Goal: Information Seeking & Learning: Learn about a topic

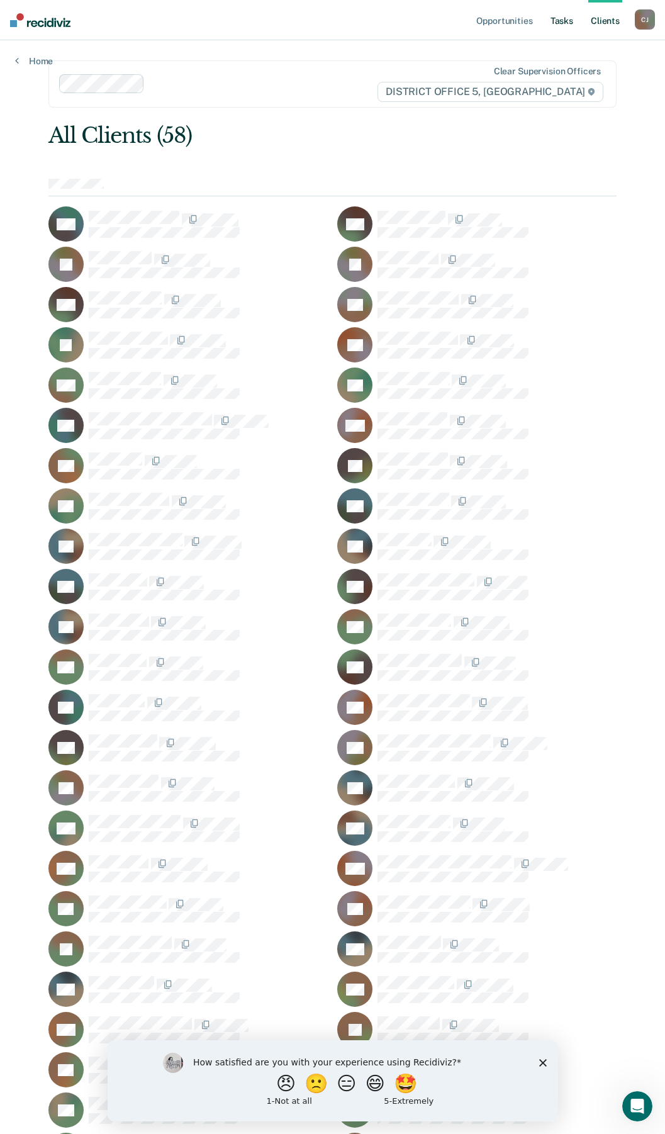
click at [549, 21] on link "Tasks" at bounding box center [562, 20] width 28 height 40
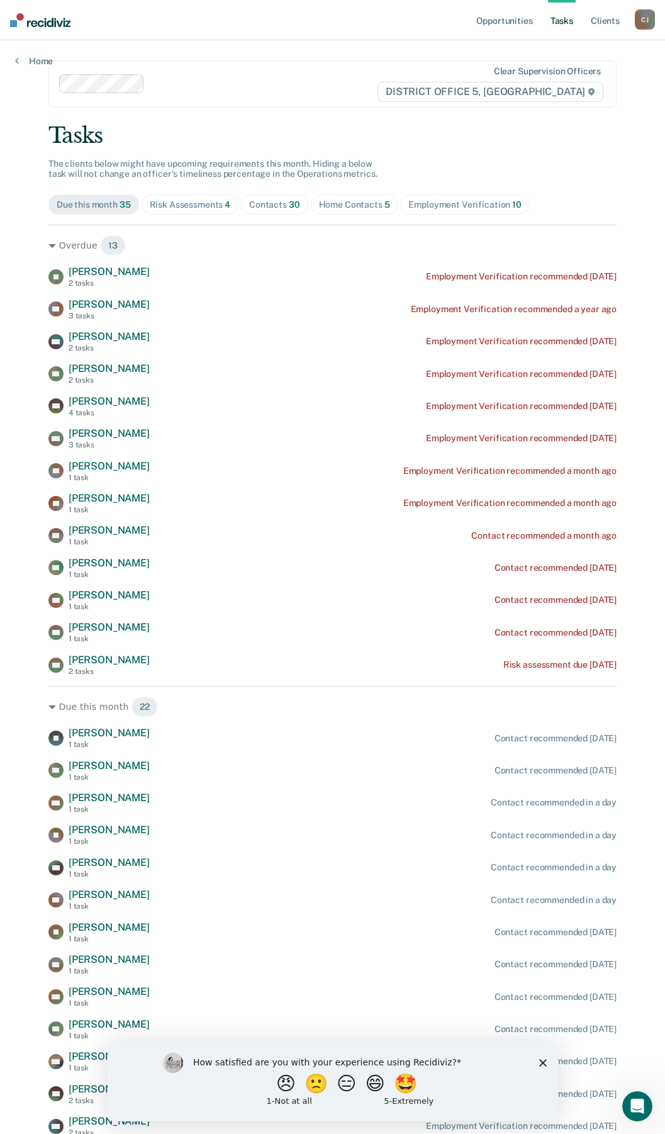
click at [196, 215] on span "Risk Assessments 4" at bounding box center [191, 204] width 98 height 20
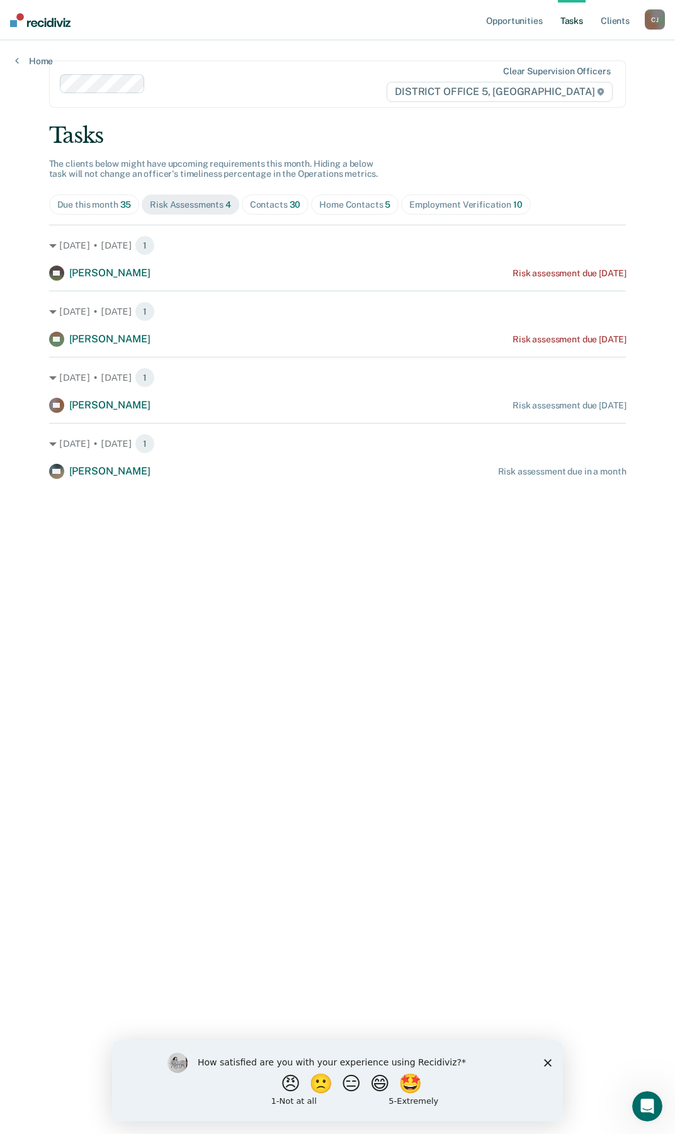
click at [272, 205] on div "Contacts 30" at bounding box center [275, 205] width 51 height 11
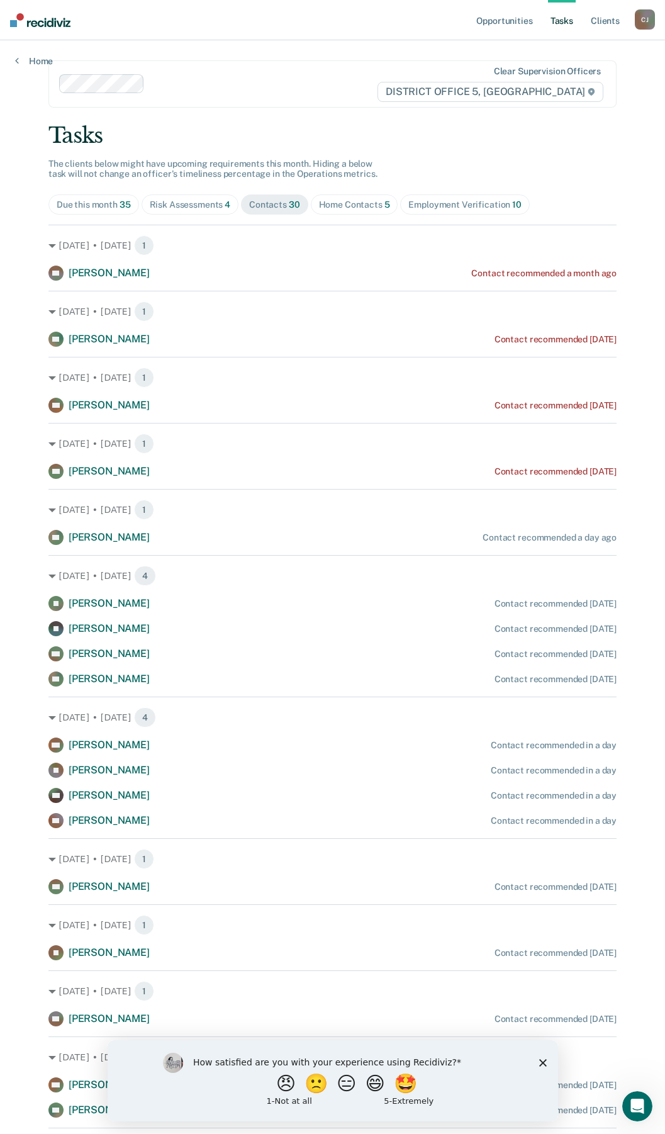
click at [225, 207] on span "4" at bounding box center [228, 205] width 6 height 10
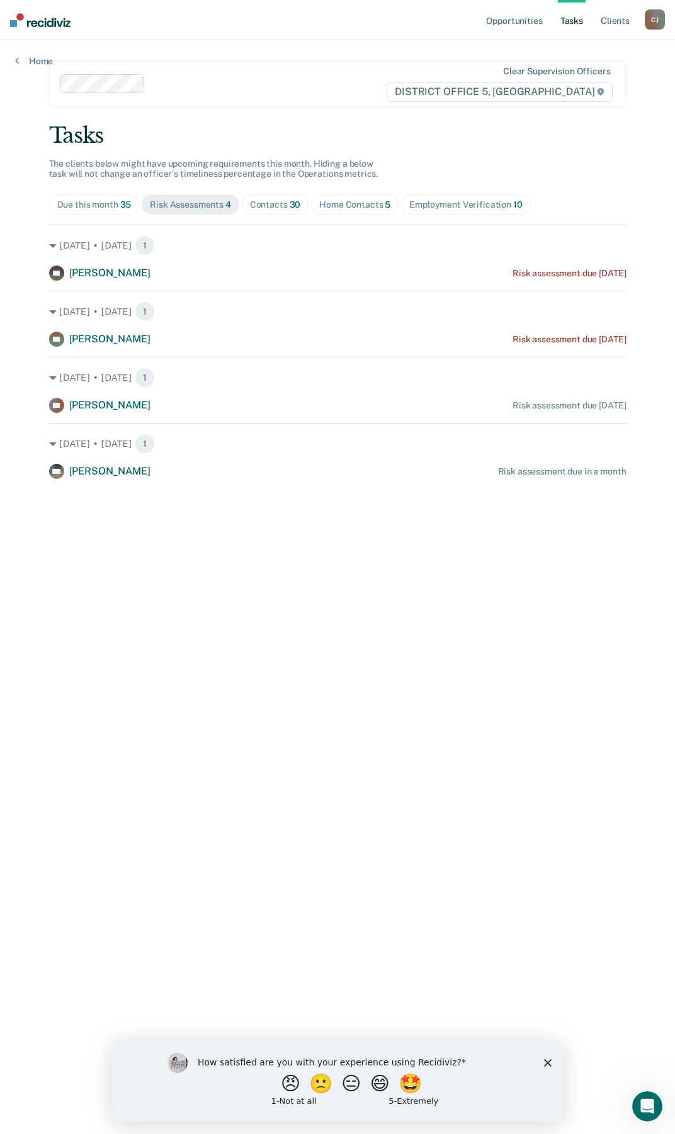
click at [264, 201] on div "Contacts 30" at bounding box center [275, 205] width 51 height 11
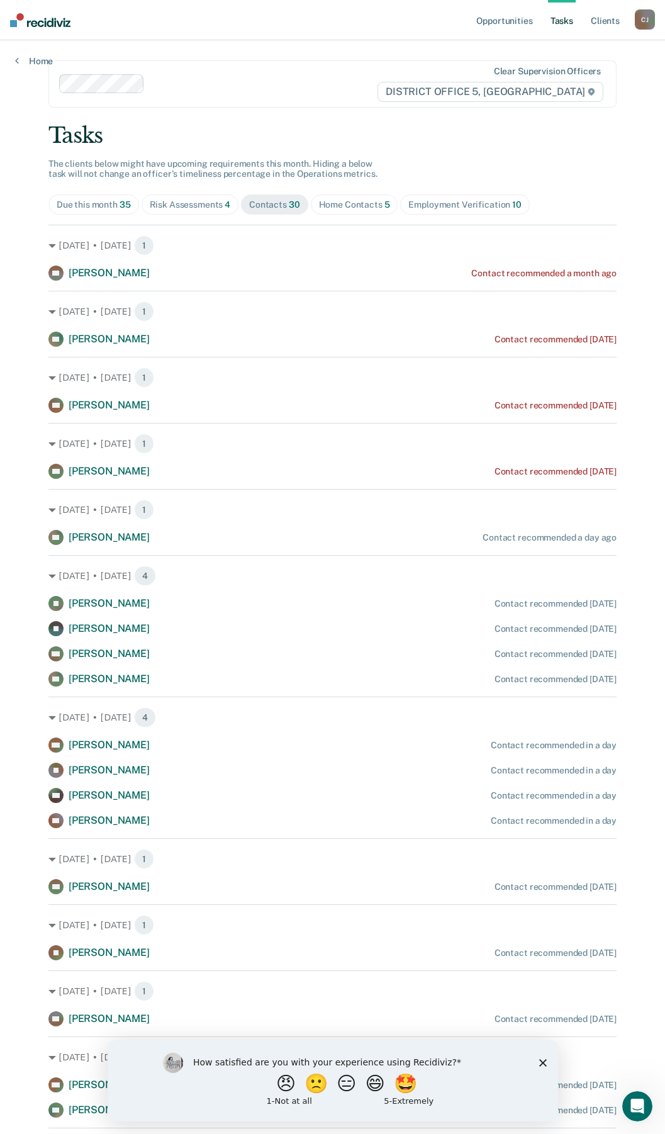
click at [339, 210] on div "Home Contacts 5" at bounding box center [354, 205] width 71 height 11
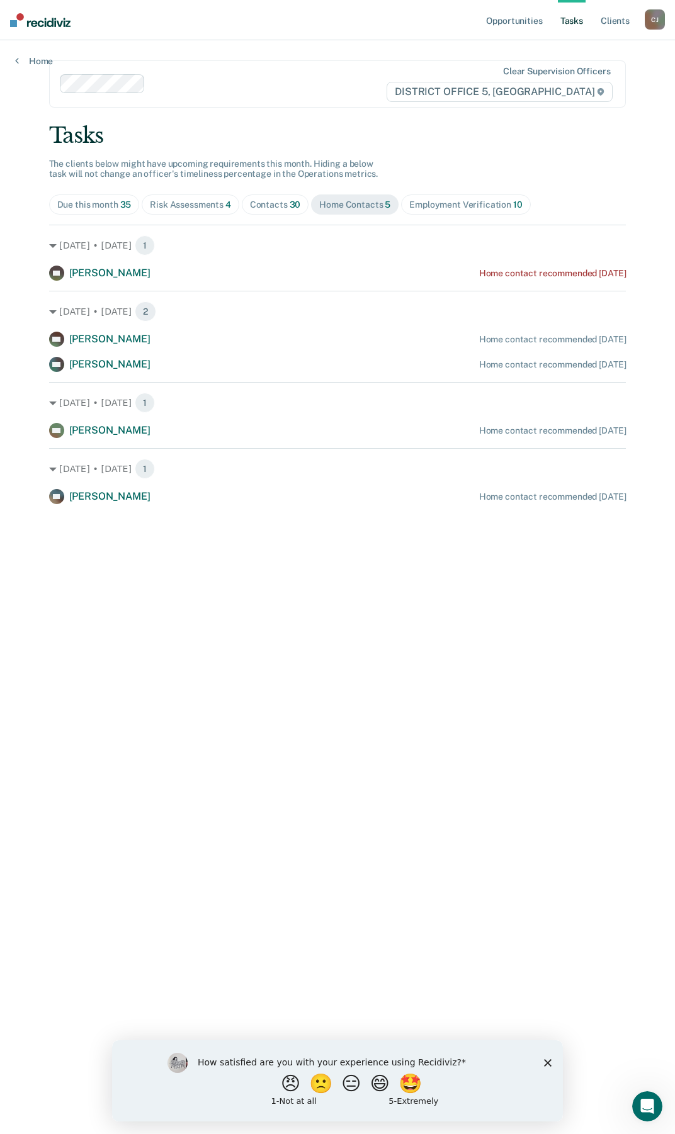
click at [430, 200] on div "Employment Verification 10" at bounding box center [465, 205] width 113 height 11
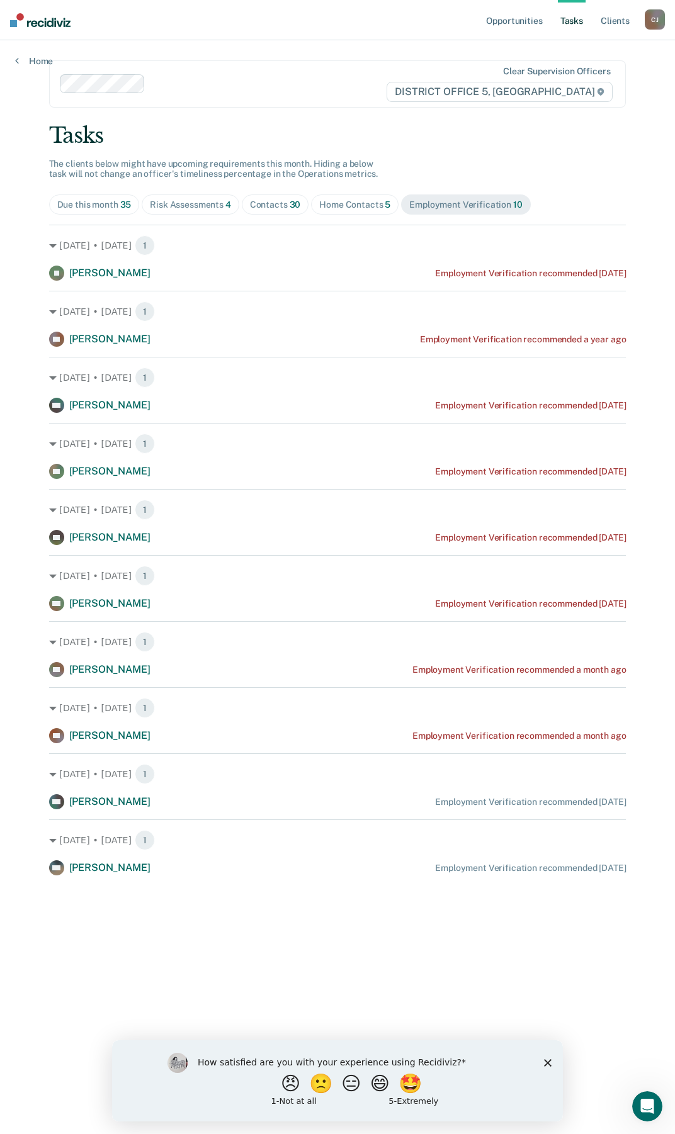
click at [546, 1065] on icon "Close survey" at bounding box center [548, 1063] width 8 height 8
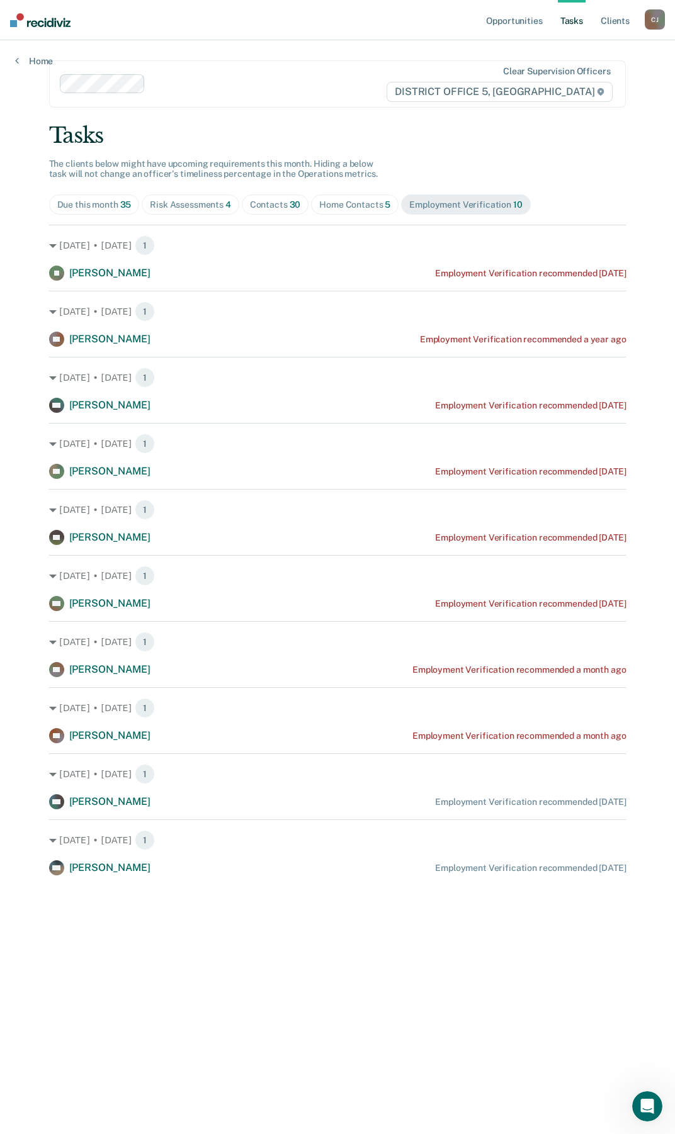
click at [341, 206] on div "Home Contacts 5" at bounding box center [354, 205] width 71 height 11
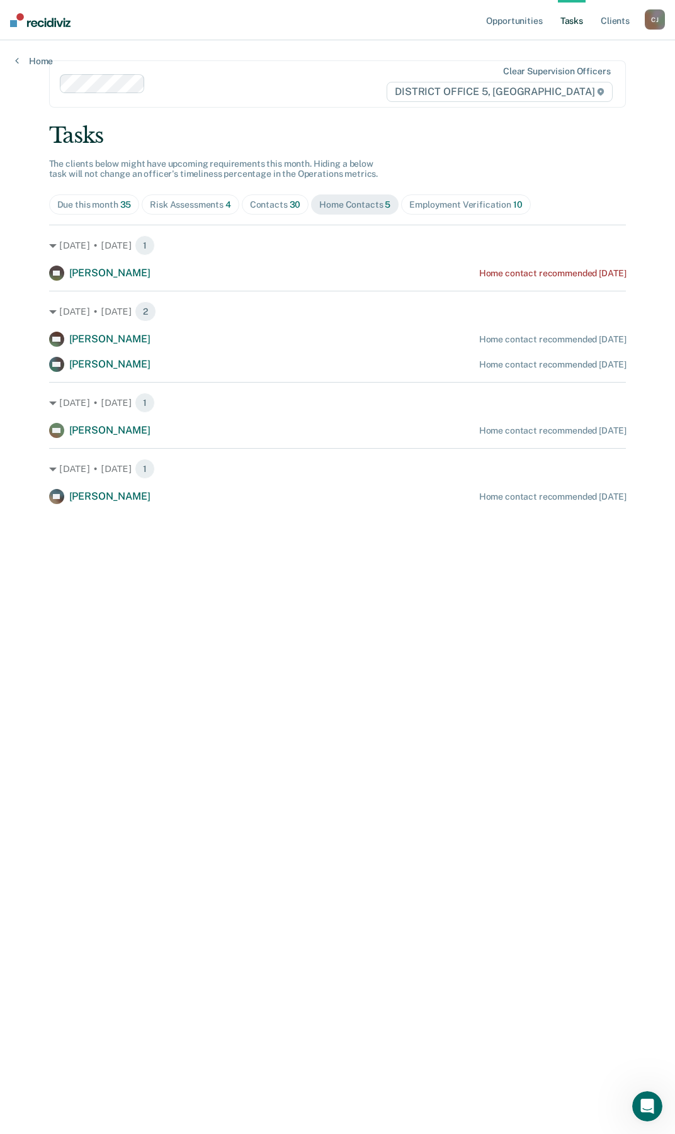
click at [176, 203] on div "Risk Assessments 4" at bounding box center [190, 205] width 81 height 11
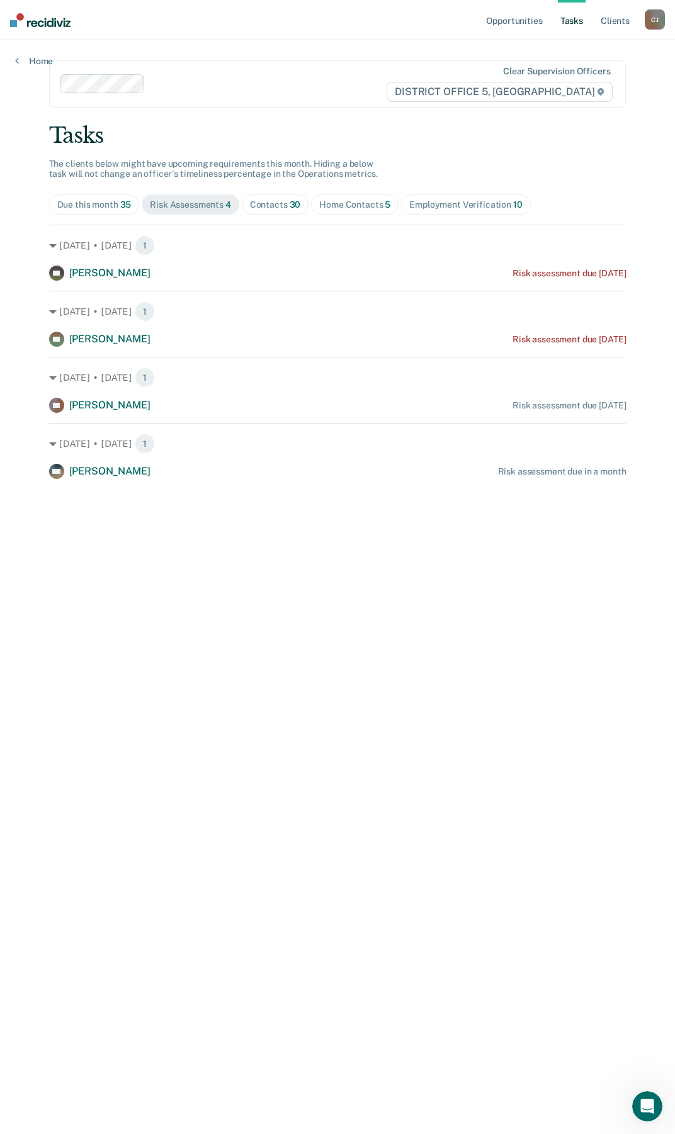
click at [278, 208] on div "Contacts 30" at bounding box center [275, 205] width 51 height 11
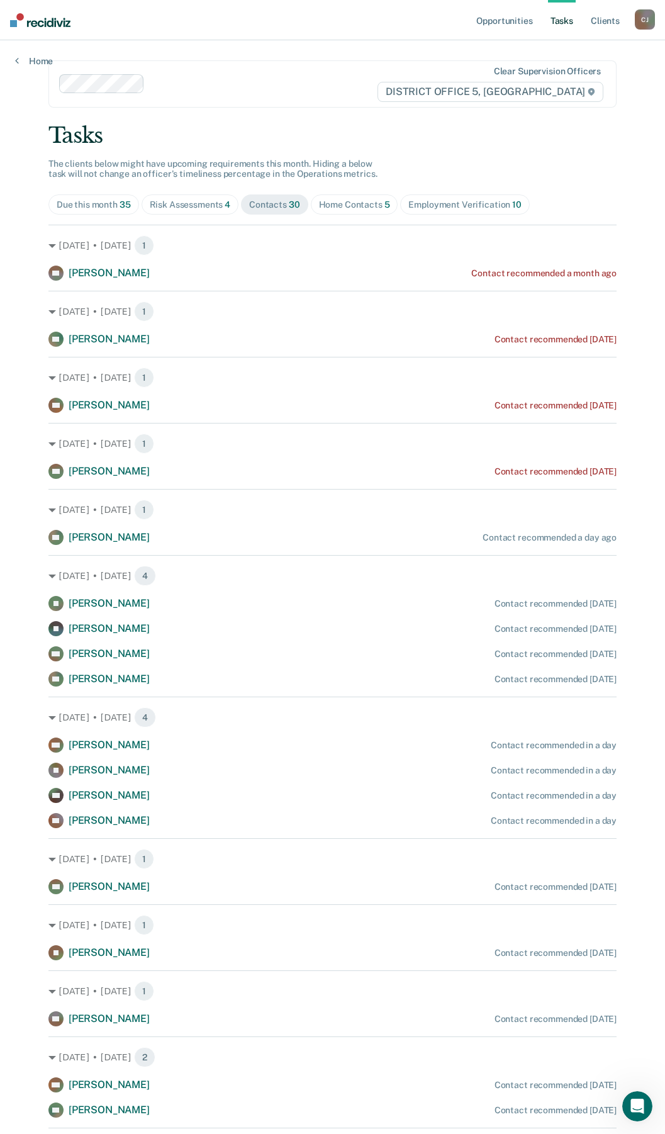
click at [199, 209] on div "Risk Assessments 4" at bounding box center [190, 205] width 81 height 11
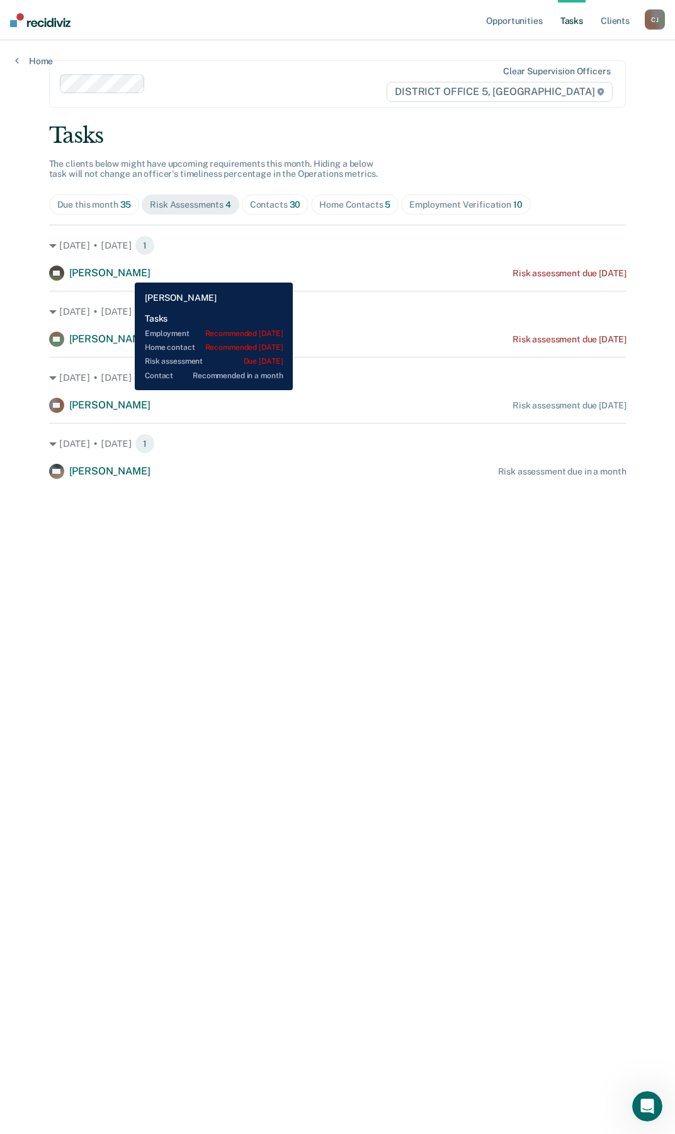
click at [125, 273] on span "[PERSON_NAME]" at bounding box center [109, 273] width 81 height 12
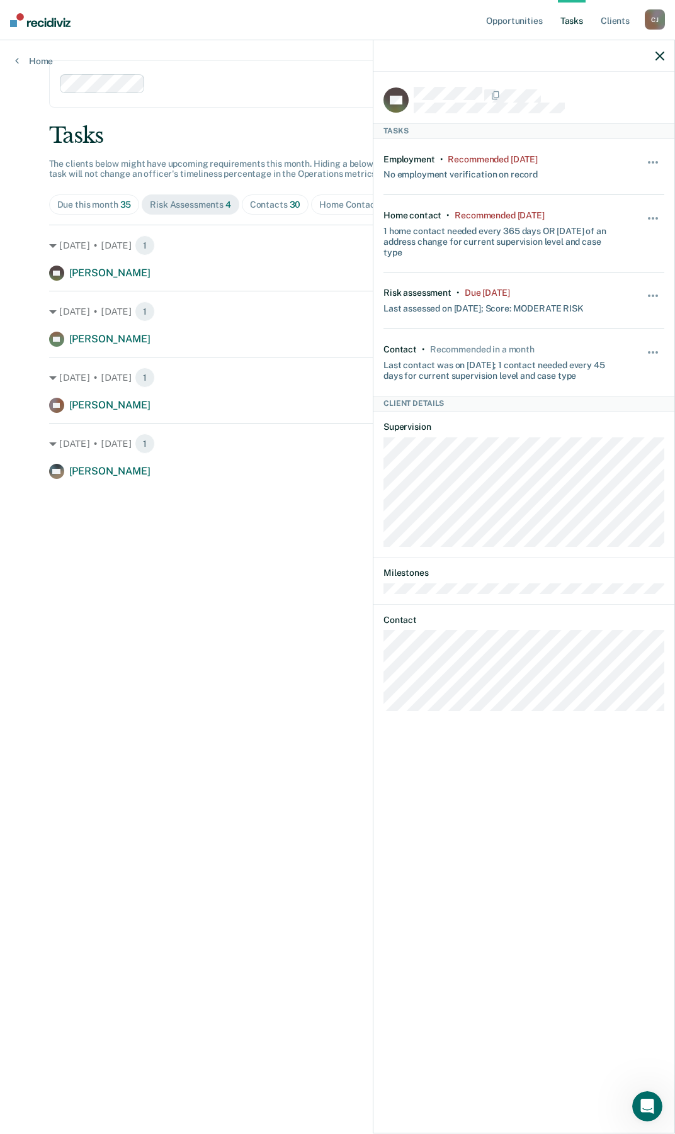
click at [661, 57] on icon "button" at bounding box center [659, 56] width 9 height 9
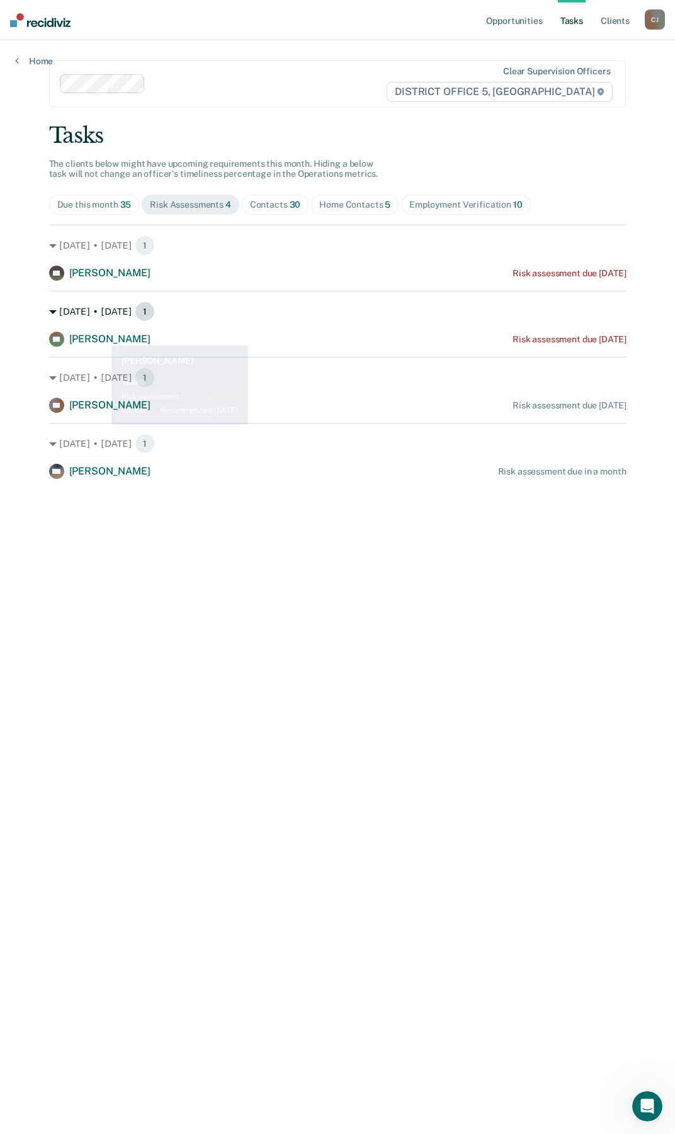
click at [107, 317] on div "[DATE] • [DATE] 1" at bounding box center [337, 311] width 577 height 20
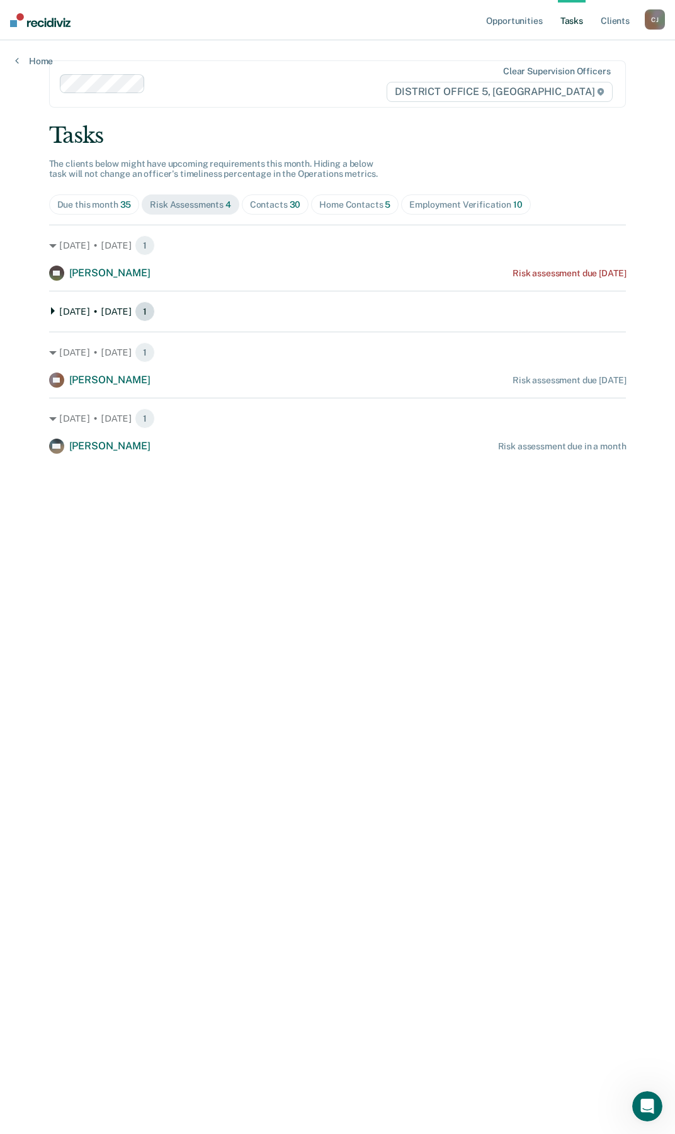
click at [107, 317] on div "[DATE] • [DATE] 1" at bounding box center [337, 311] width 577 height 20
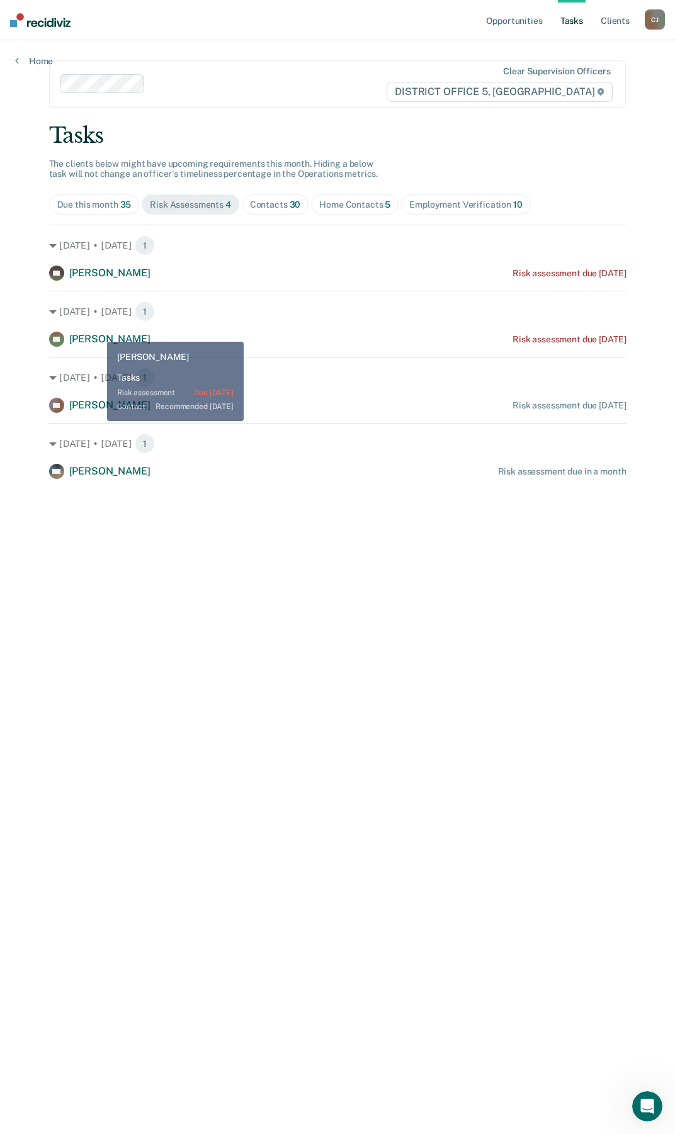
click at [98, 333] on span "[PERSON_NAME]" at bounding box center [109, 339] width 81 height 12
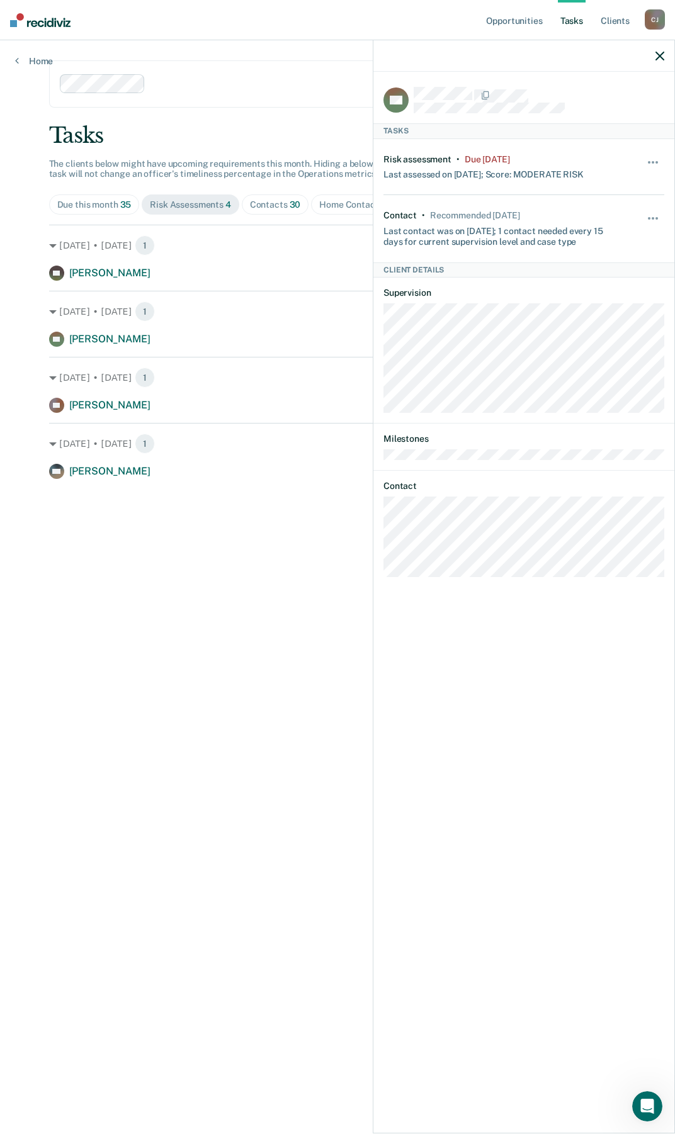
click at [653, 55] on div at bounding box center [523, 55] width 301 height 31
click at [655, 55] on icon "button" at bounding box center [659, 56] width 9 height 9
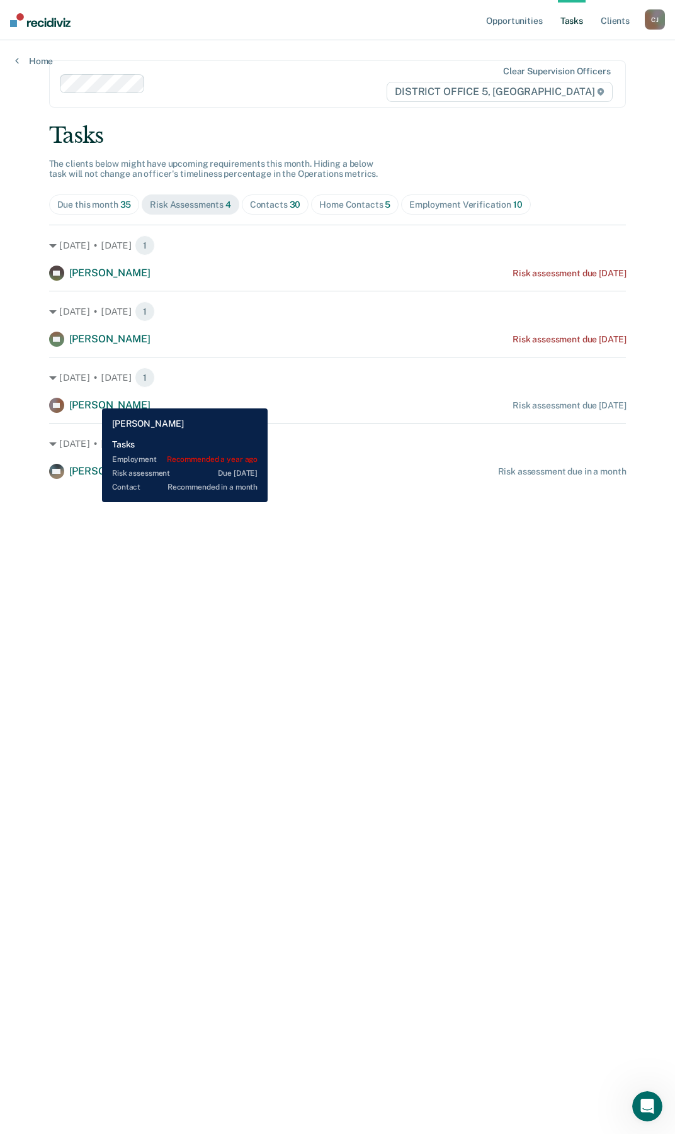
click at [93, 399] on span "[PERSON_NAME]" at bounding box center [109, 405] width 81 height 12
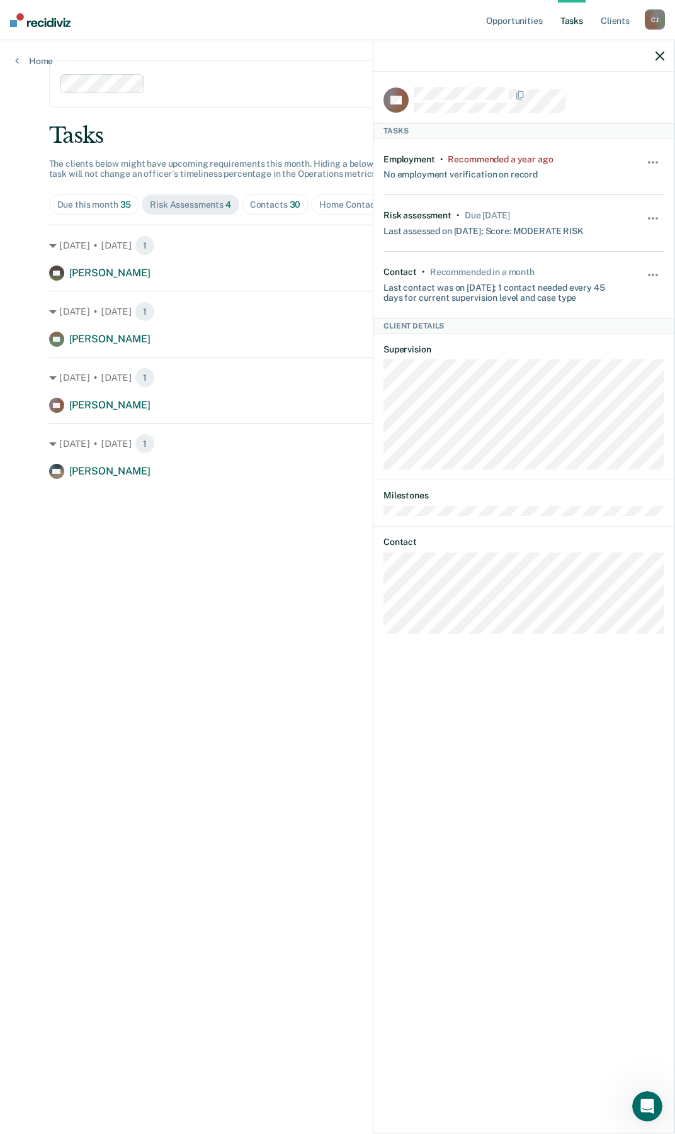
click at [665, 58] on div at bounding box center [523, 55] width 301 height 31
click at [255, 290] on div "[DATE] • [DATE] 1 KH [PERSON_NAME] Risk assessment due [DATE] [DATE] • [DATE] 1…" at bounding box center [337, 352] width 577 height 254
click at [659, 47] on div at bounding box center [523, 55] width 301 height 31
drag, startPoint x: 660, startPoint y: 48, endPoint x: 656, endPoint y: 57, distance: 9.4
click at [659, 52] on div at bounding box center [523, 55] width 301 height 31
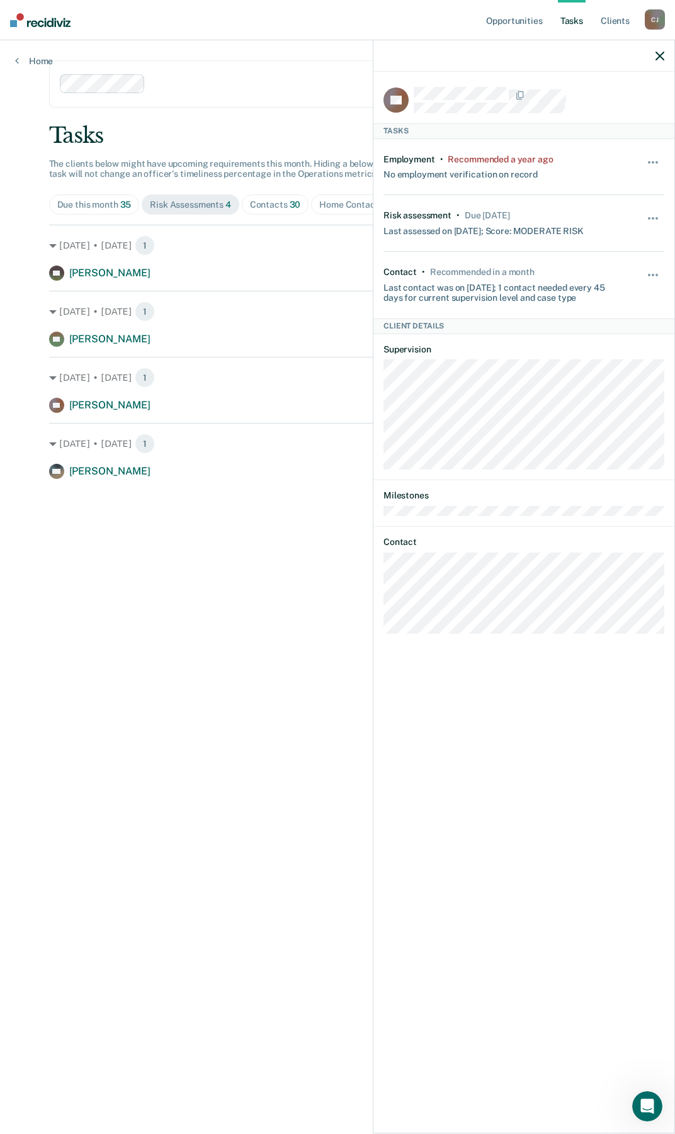
click at [656, 57] on icon "button" at bounding box center [659, 56] width 9 height 9
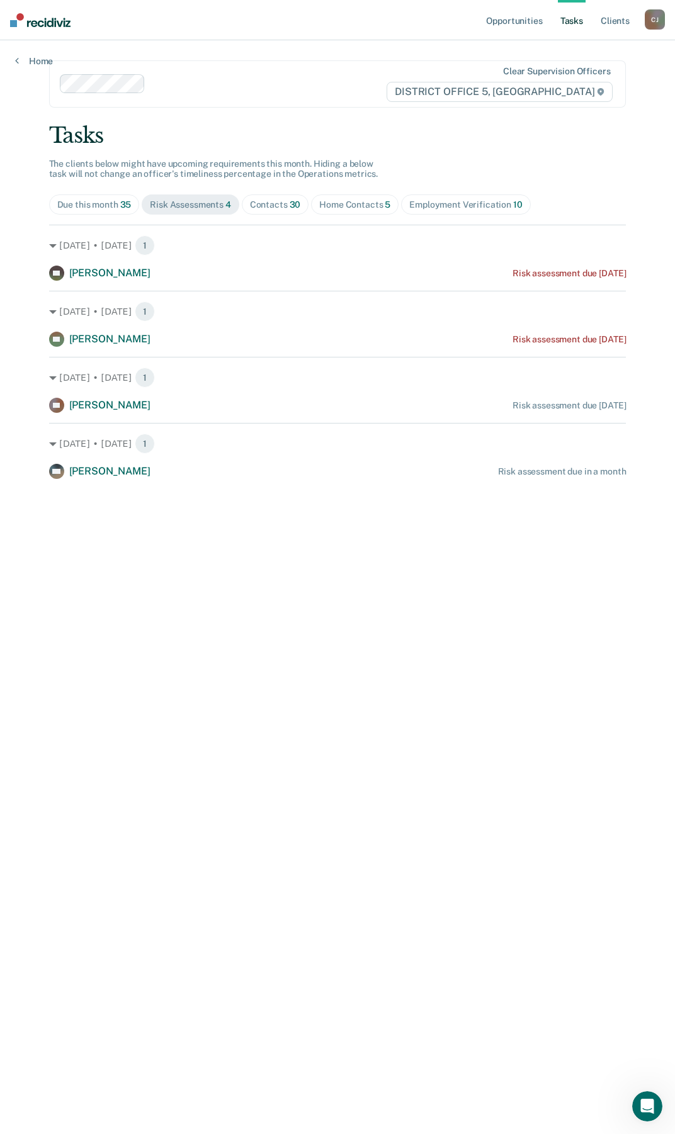
click at [79, 454] on div "[DATE] • [DATE] 1 MP [PERSON_NAME] Risk assessment due in a month" at bounding box center [337, 451] width 577 height 56
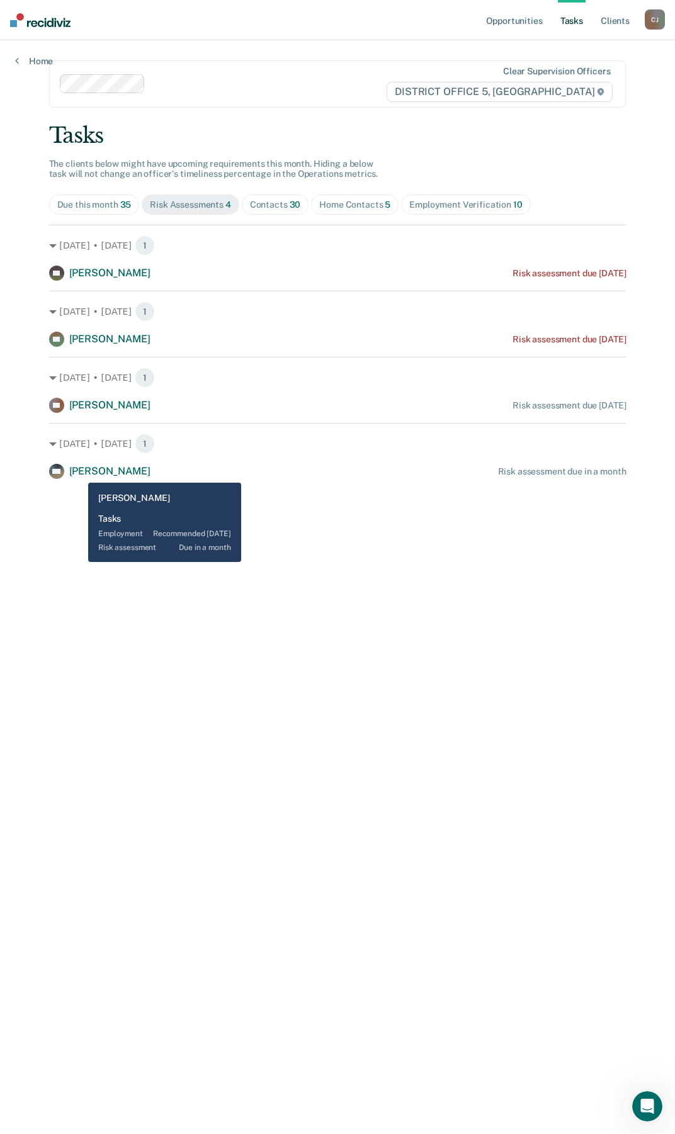
click at [79, 473] on span "[PERSON_NAME]" at bounding box center [109, 471] width 81 height 12
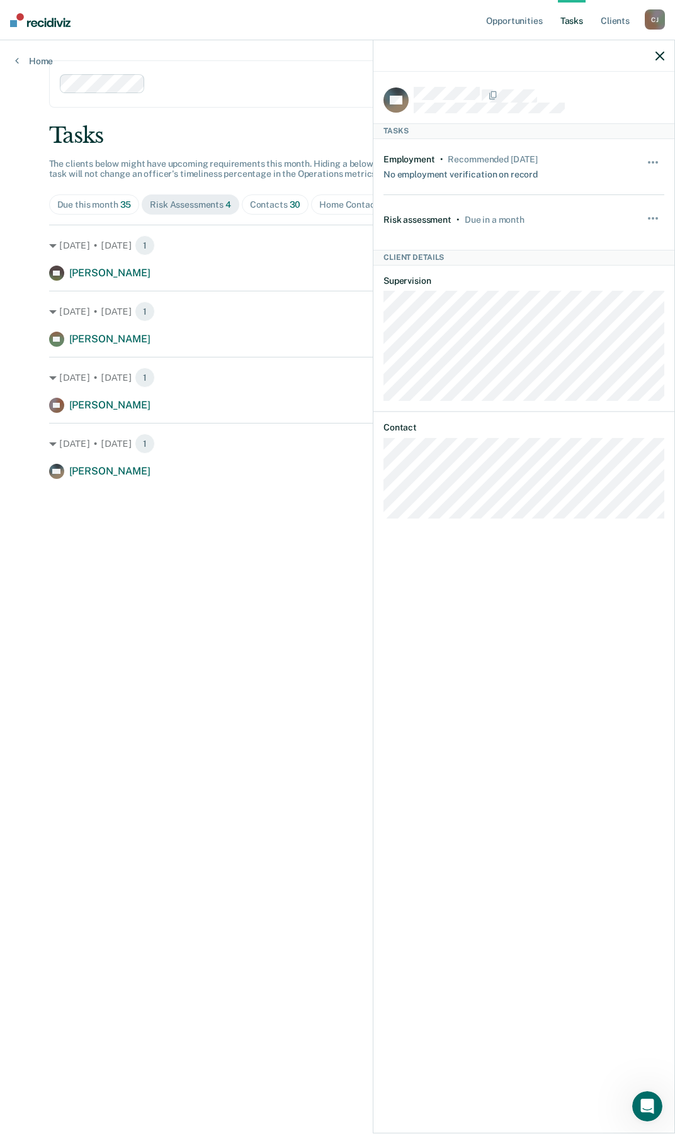
click at [660, 57] on icon "button" at bounding box center [659, 56] width 9 height 9
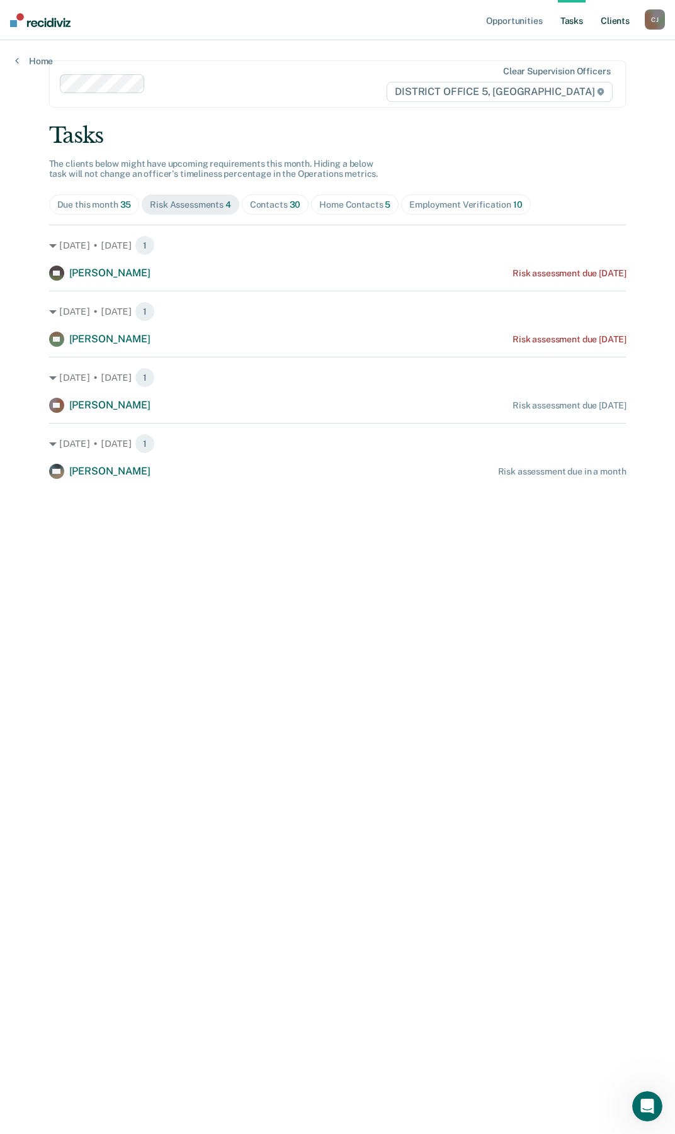
click at [617, 23] on link "Client s" at bounding box center [615, 20] width 34 height 40
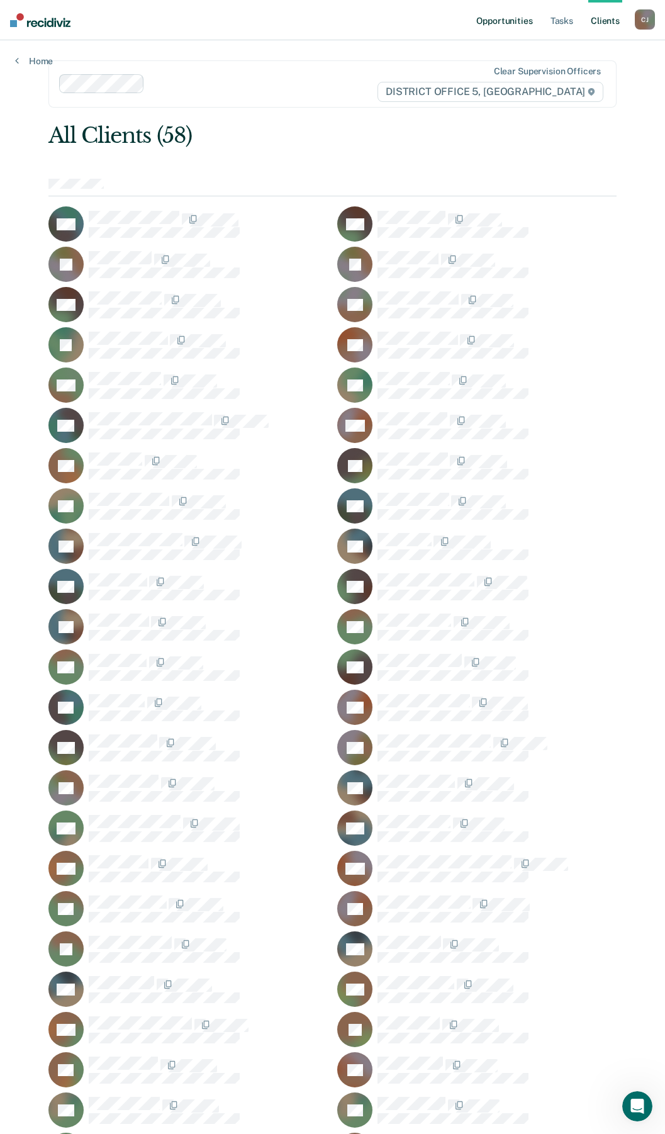
click at [505, 21] on link "Opportunities" at bounding box center [504, 20] width 61 height 40
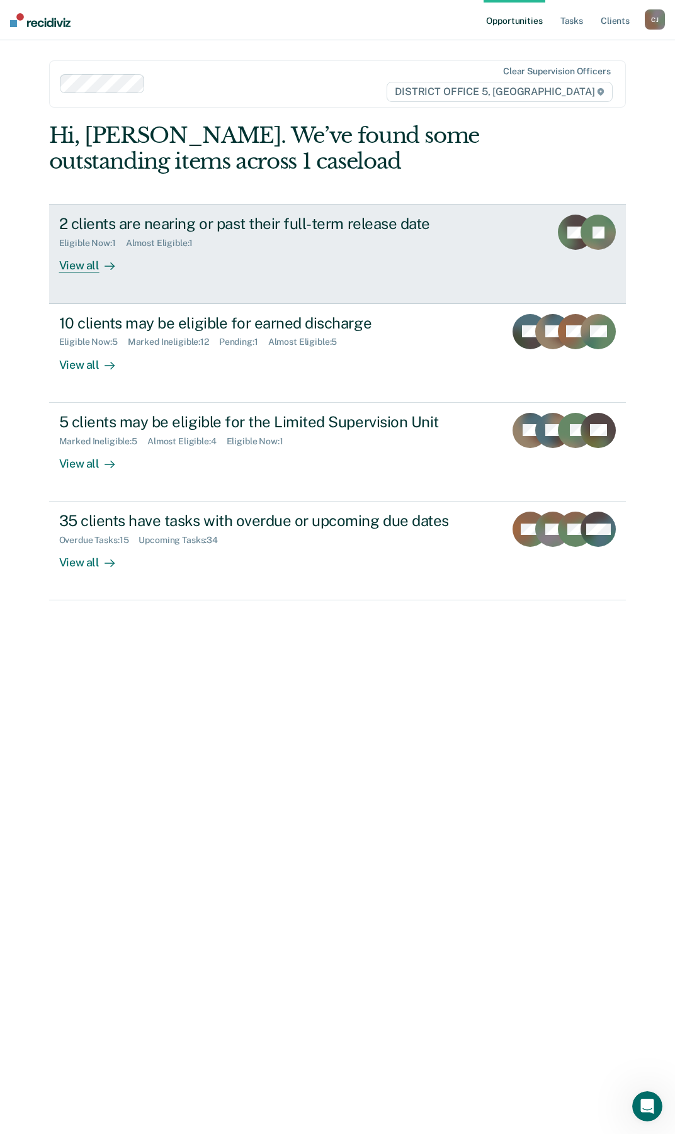
click at [77, 269] on div "View all" at bounding box center [94, 261] width 70 height 25
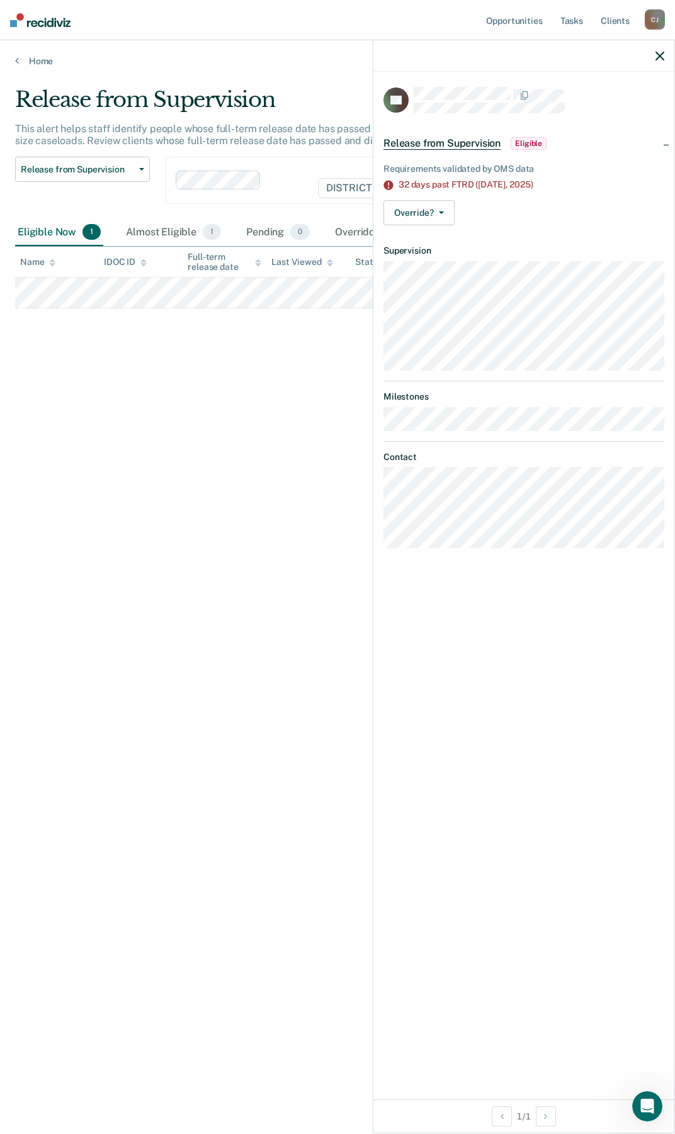
click at [658, 50] on button "button" at bounding box center [659, 55] width 9 height 11
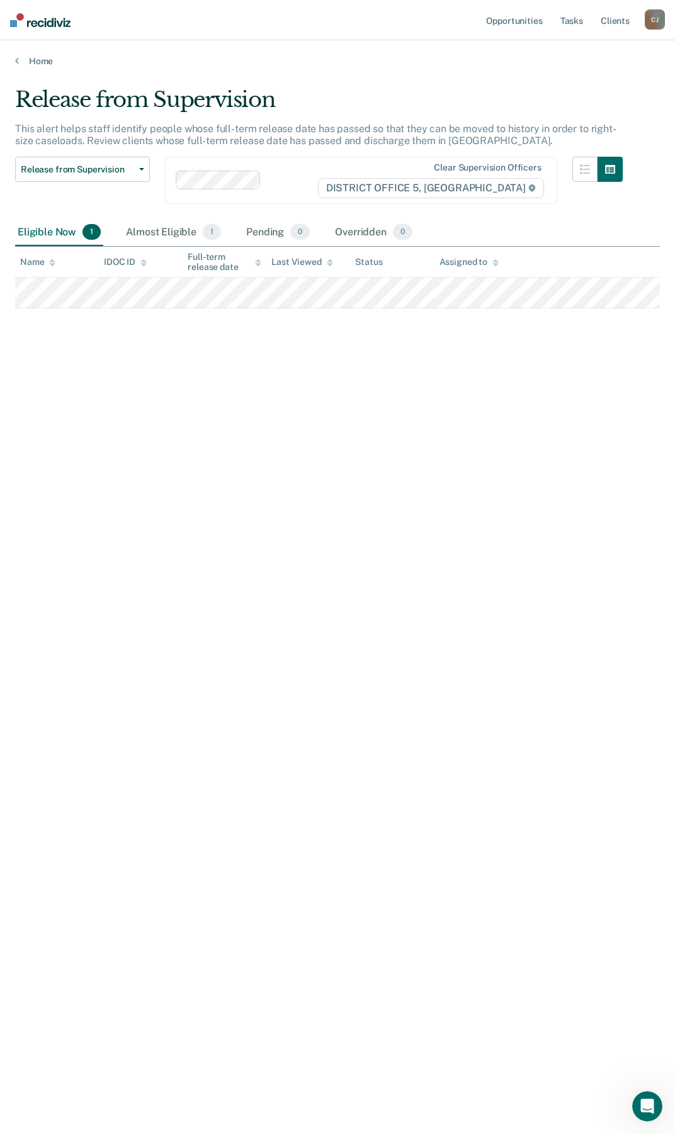
click at [14, 65] on div "Home" at bounding box center [337, 53] width 675 height 26
click at [38, 58] on link "Home" at bounding box center [337, 60] width 644 height 11
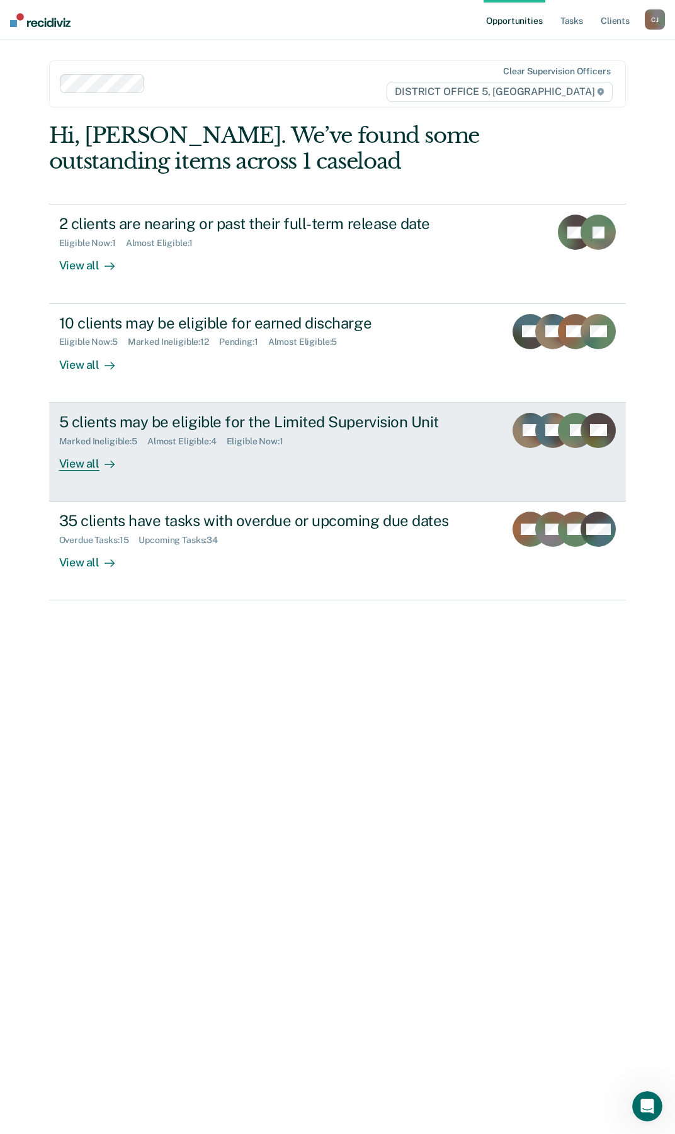
click at [267, 429] on div "5 clients may be eligible for the Limited Supervision Unit" at bounding box center [277, 422] width 436 height 18
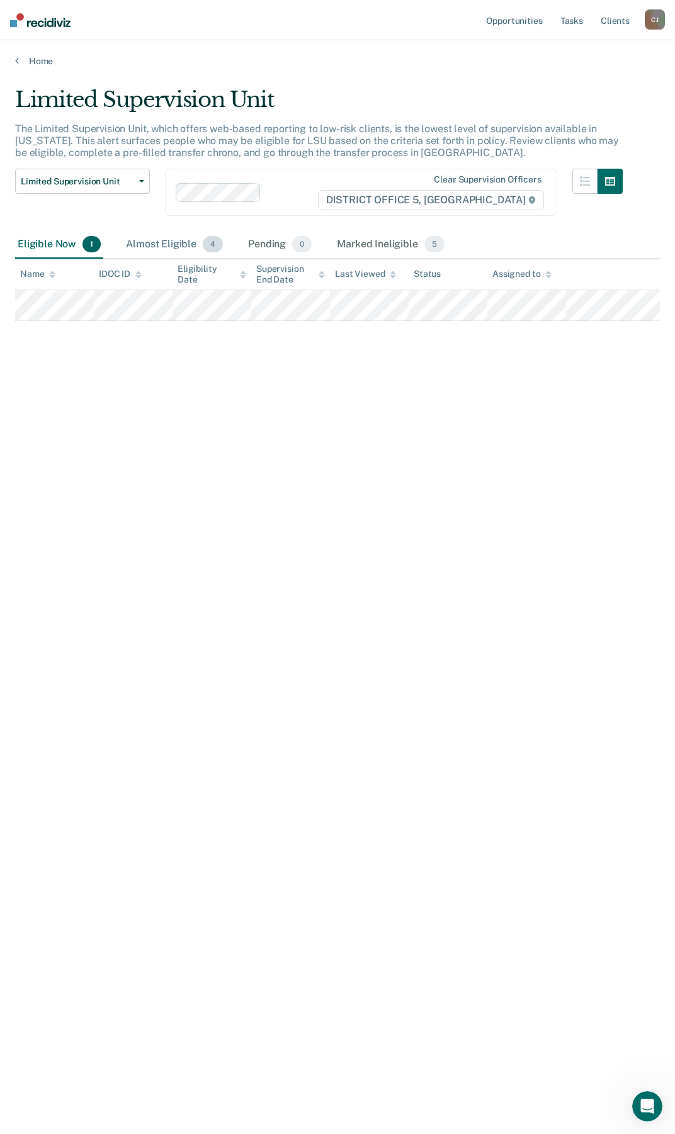
click at [159, 249] on div "Almost Eligible 4" at bounding box center [174, 245] width 102 height 28
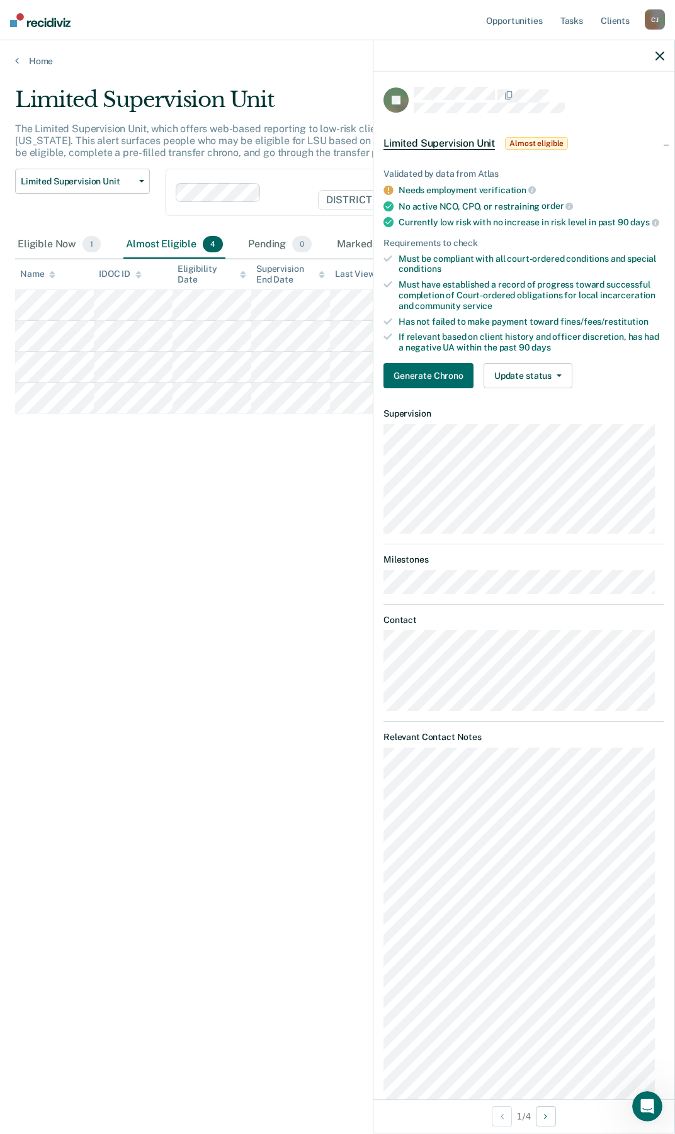
click at [312, 491] on div "Limited Supervision Unit The Limited Supervision Unit, which offers web-based r…" at bounding box center [337, 563] width 644 height 953
click at [655, 54] on icon "button" at bounding box center [659, 56] width 9 height 9
click at [660, 53] on icon "button" at bounding box center [659, 56] width 9 height 9
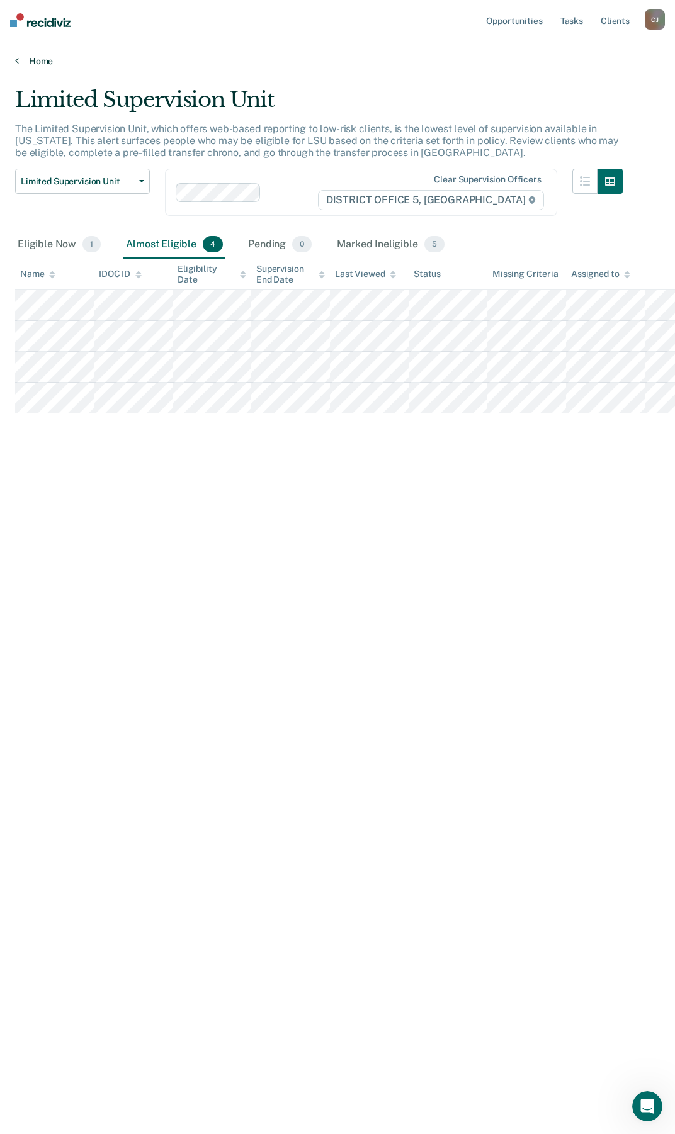
click at [40, 65] on link "Home" at bounding box center [337, 60] width 644 height 11
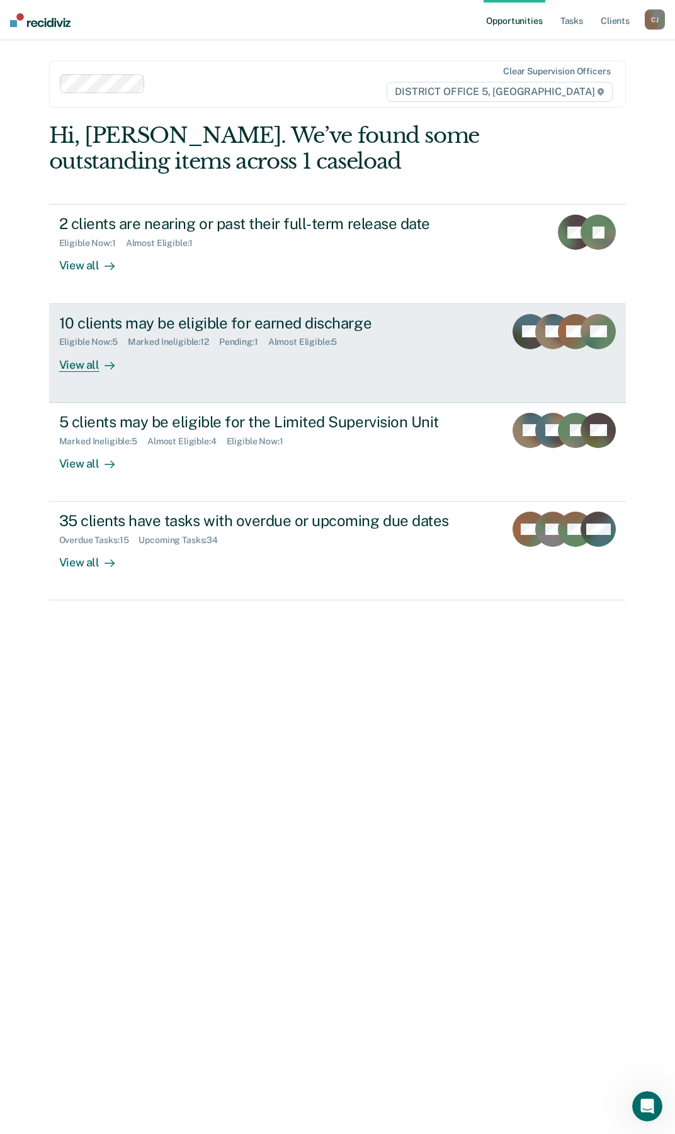
click at [205, 329] on div "10 clients may be eligible for earned discharge" at bounding box center [277, 323] width 436 height 18
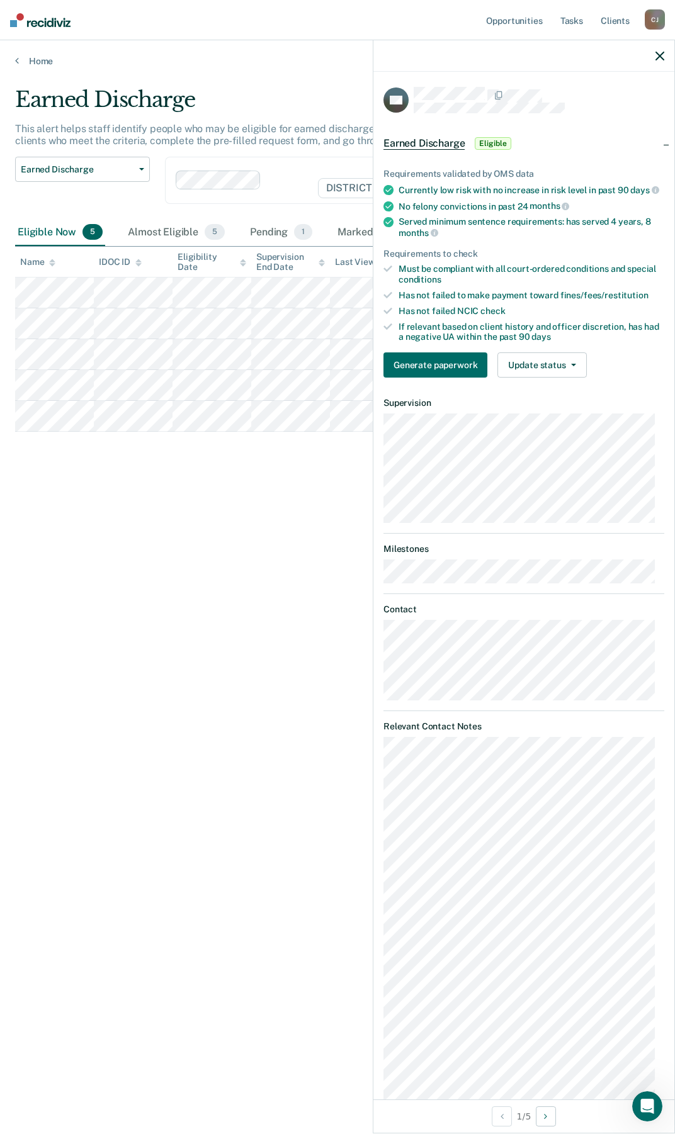
drag, startPoint x: 223, startPoint y: 736, endPoint x: 208, endPoint y: 746, distance: 18.3
click at [223, 736] on div "Earned Discharge This alert helps staff identify people who may be eligible for…" at bounding box center [337, 563] width 644 height 953
click at [659, 58] on icon "button" at bounding box center [659, 56] width 9 height 9
